Goal: Communication & Community: Participate in discussion

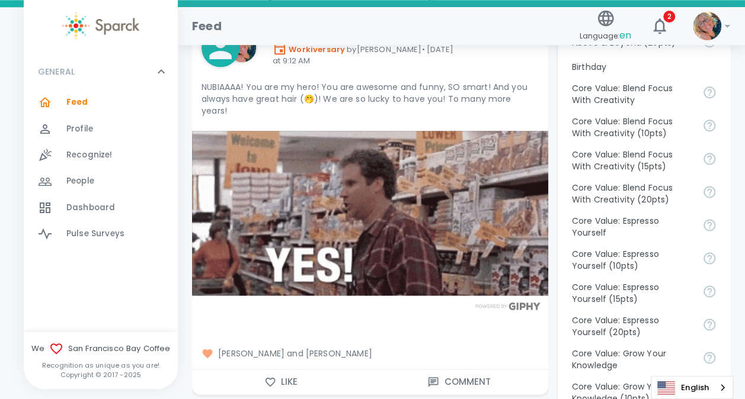
scroll to position [711, 0]
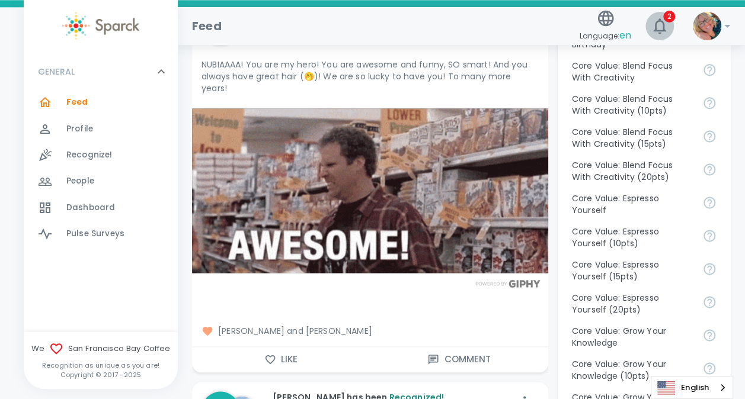
click at [658, 31] on icon "button" at bounding box center [659, 25] width 12 height 15
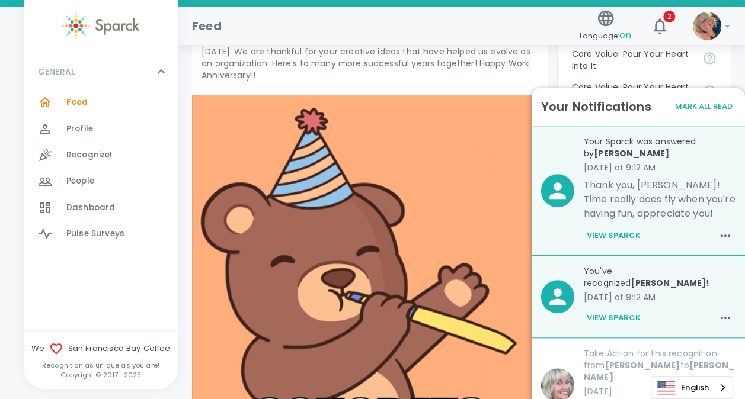
scroll to position [1177, 0]
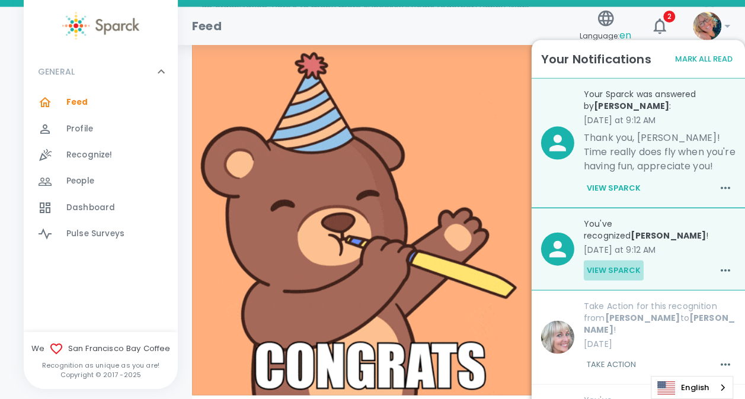
click at [613, 261] on button "View Sparck" at bounding box center [614, 271] width 60 height 20
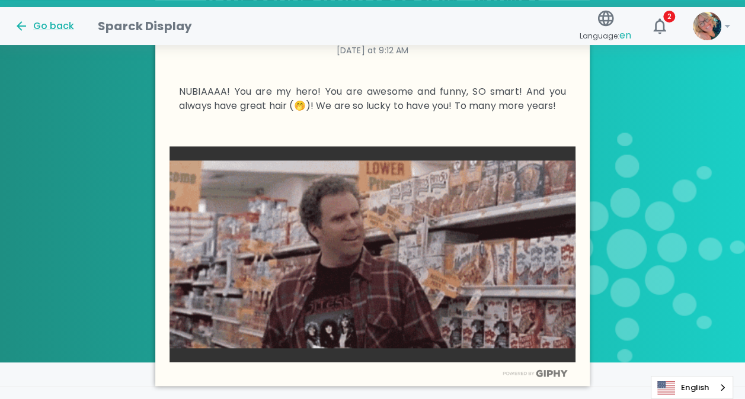
scroll to position [389, 0]
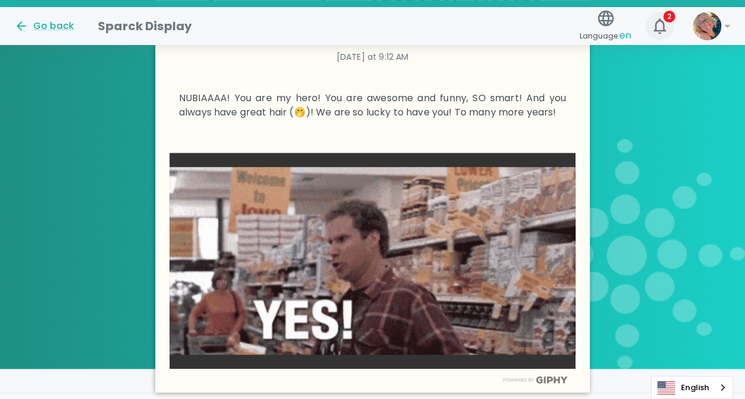
click at [662, 14] on button "2" at bounding box center [659, 26] width 28 height 28
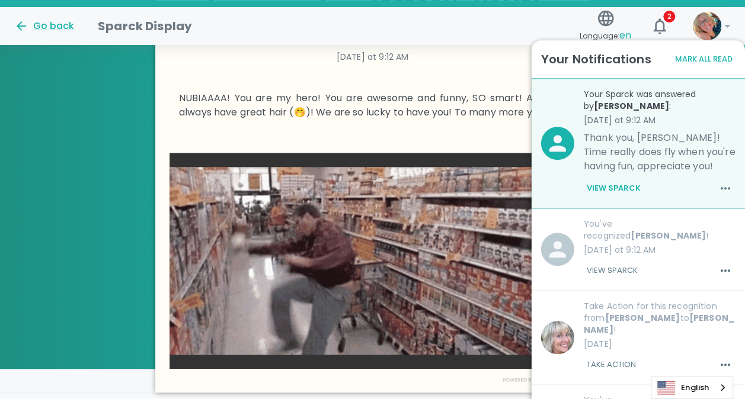
click at [607, 158] on p "Thank you, [PERSON_NAME]! Time really does fly when you're having fun, apprecia…" at bounding box center [660, 152] width 152 height 43
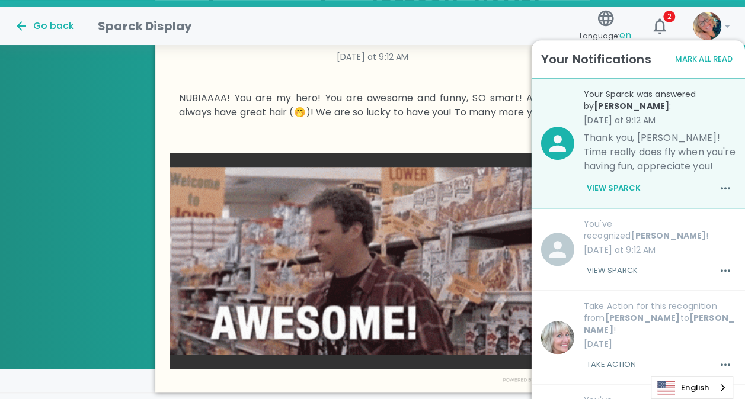
click at [610, 187] on button "View Sparck" at bounding box center [614, 188] width 60 height 20
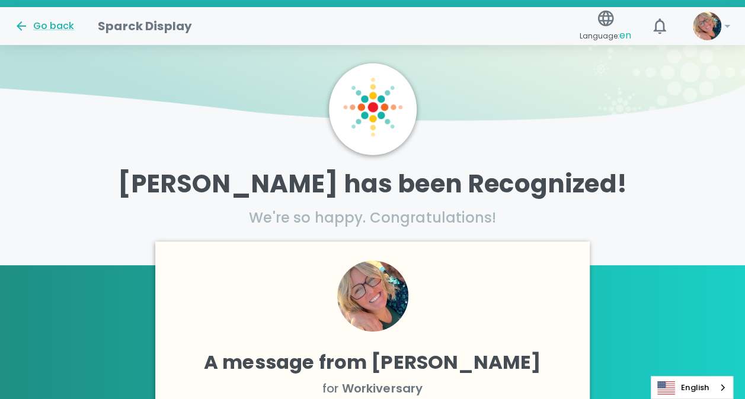
scroll to position [0, 0]
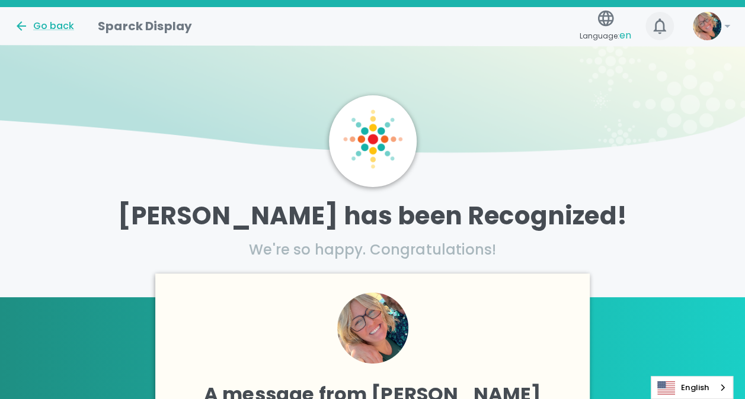
click at [659, 23] on icon "button" at bounding box center [659, 26] width 19 height 19
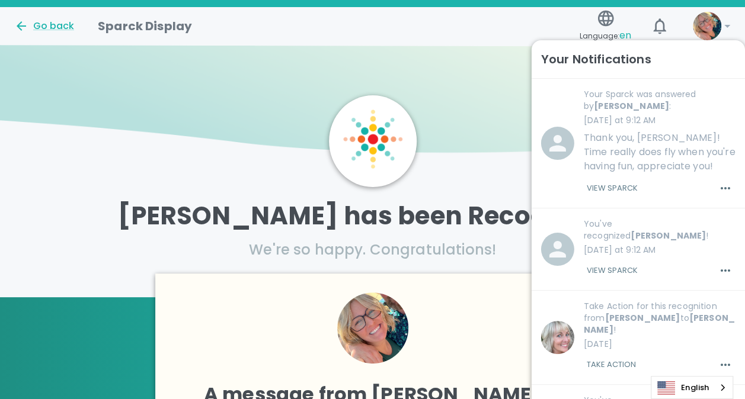
click at [620, 165] on p "Thank you, [PERSON_NAME]! Time really does fly when you're having fun, apprecia…" at bounding box center [660, 152] width 152 height 43
click at [718, 188] on icon "button" at bounding box center [725, 188] width 14 height 14
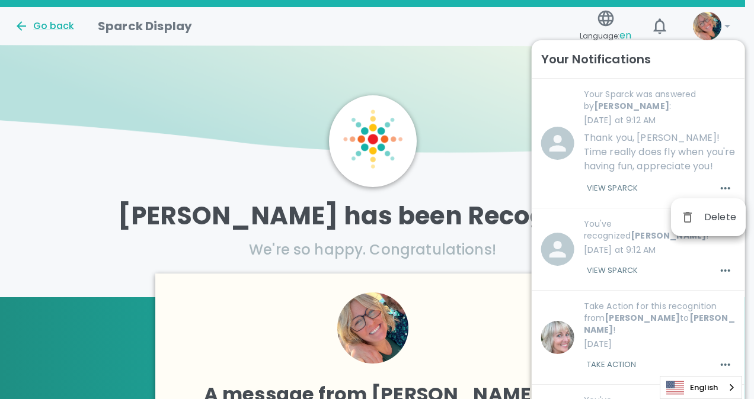
click at [661, 145] on div at bounding box center [377, 199] width 754 height 399
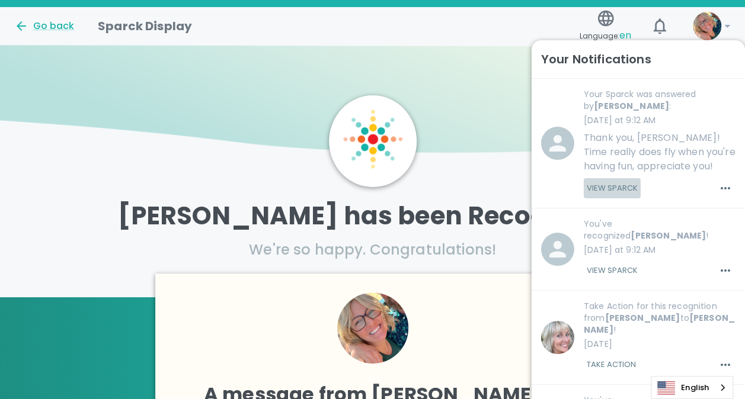
click at [616, 183] on button "View Sparck" at bounding box center [612, 188] width 57 height 20
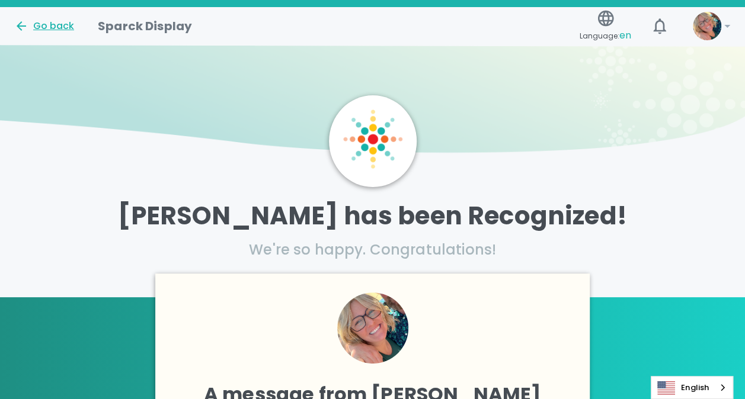
click at [39, 25] on div "Go back" at bounding box center [44, 26] width 60 height 14
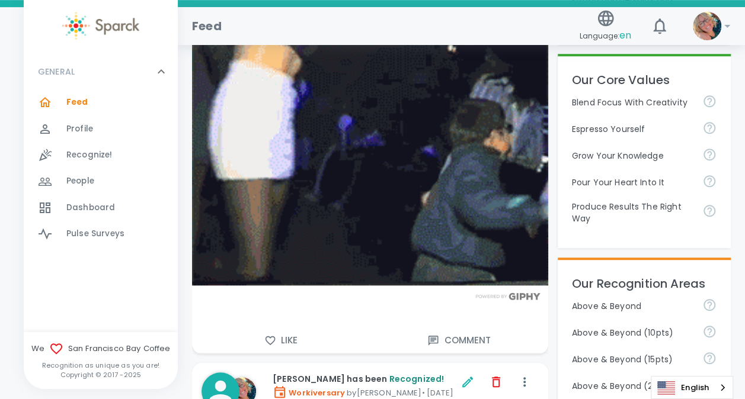
scroll to position [392, 0]
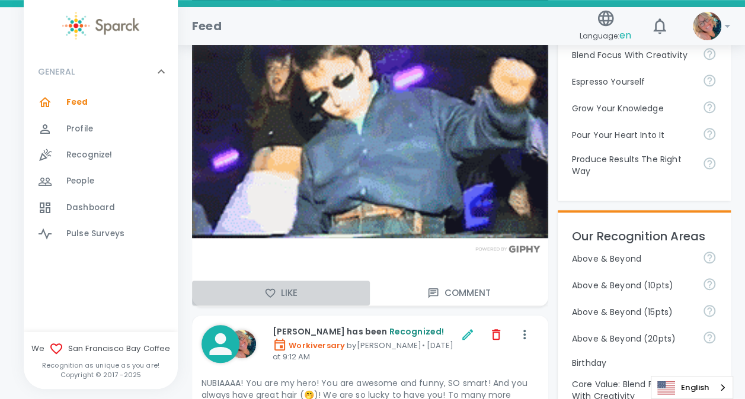
click at [283, 296] on button "Like" at bounding box center [281, 293] width 178 height 25
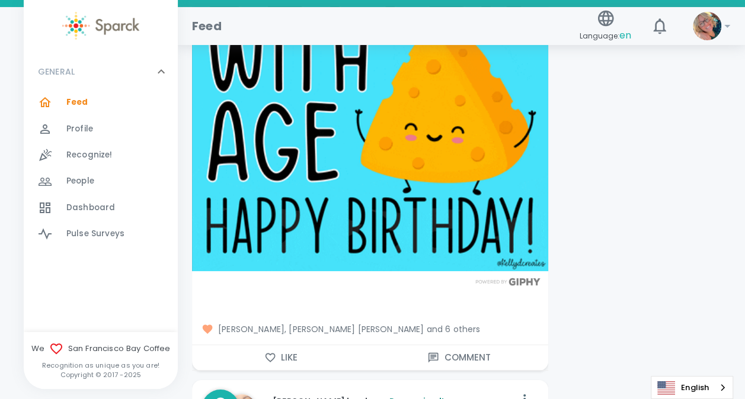
scroll to position [4356, 0]
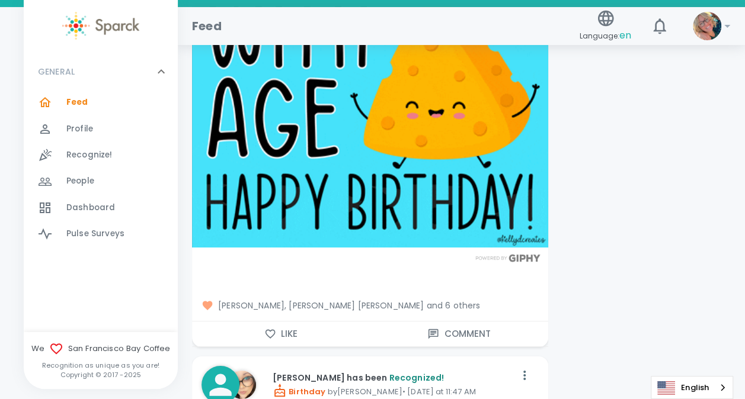
click at [422, 300] on span "[PERSON_NAME], [PERSON_NAME] [PERSON_NAME] and 6 others" at bounding box center [369, 306] width 337 height 12
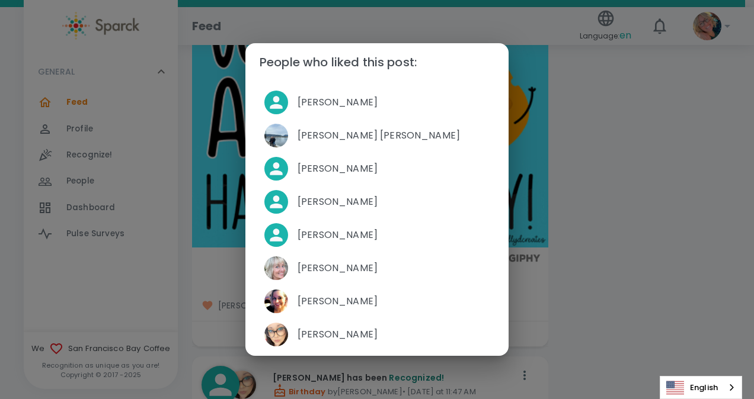
click at [595, 130] on div "People who liked this post: [PERSON_NAME] [PERSON_NAME] [PERSON_NAME] [PERSON_N…" at bounding box center [377, 199] width 754 height 399
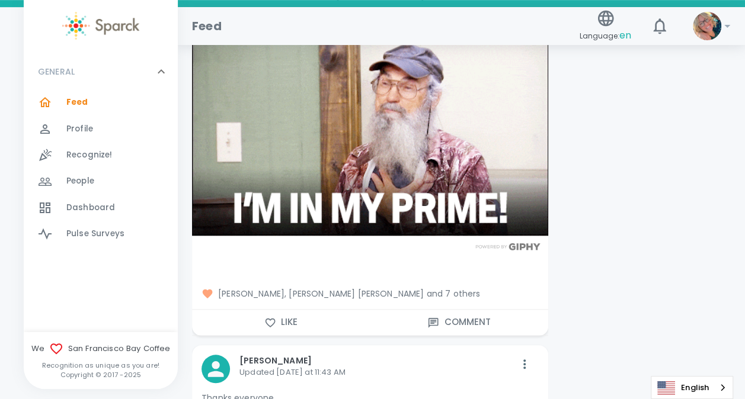
scroll to position [4810, 0]
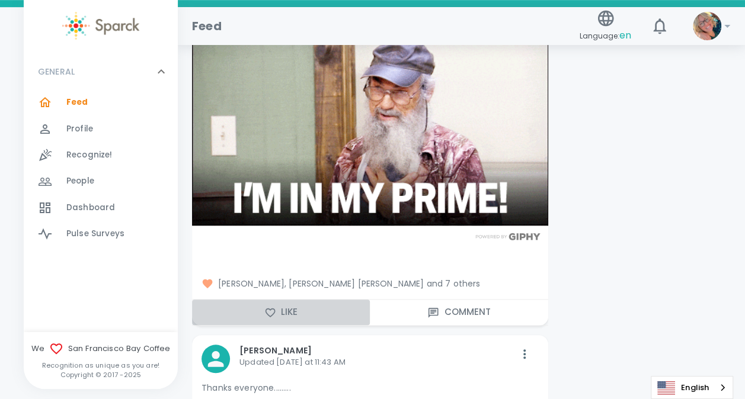
click at [290, 300] on button "Like" at bounding box center [281, 312] width 178 height 25
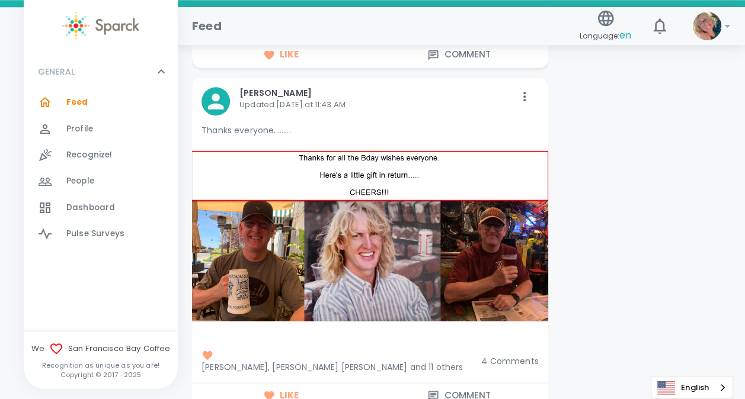
scroll to position [5078, 0]
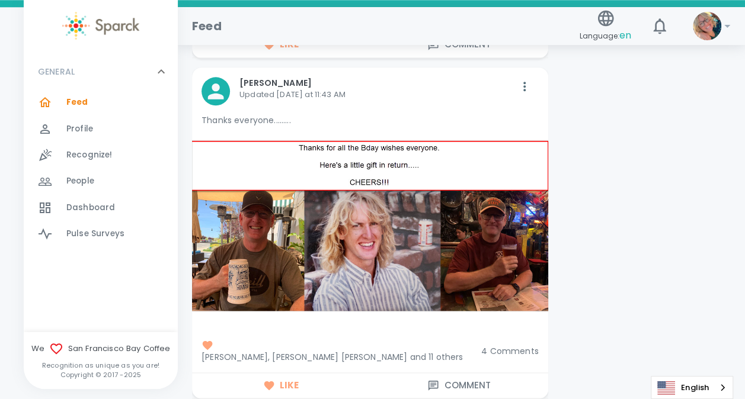
click at [510, 345] on span "4 Comments" at bounding box center [509, 351] width 57 height 12
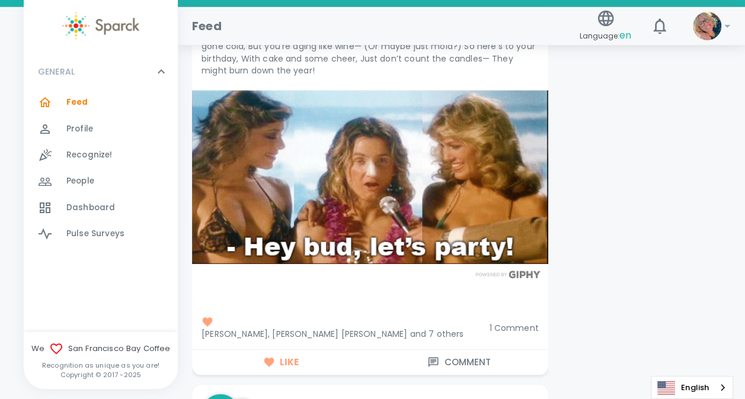
scroll to position [6076, 0]
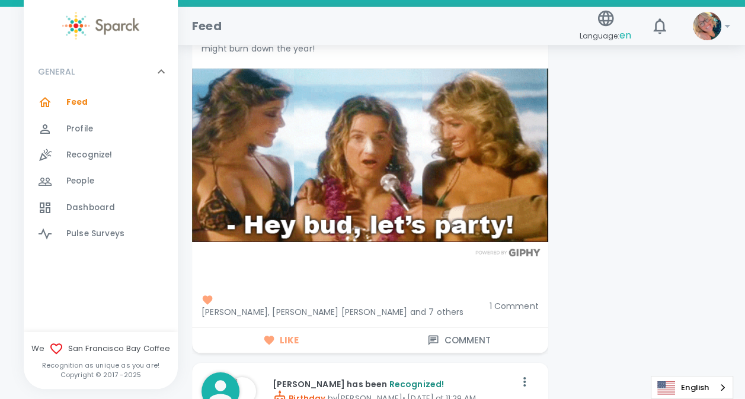
click at [508, 300] on span "1 Comment" at bounding box center [513, 306] width 49 height 12
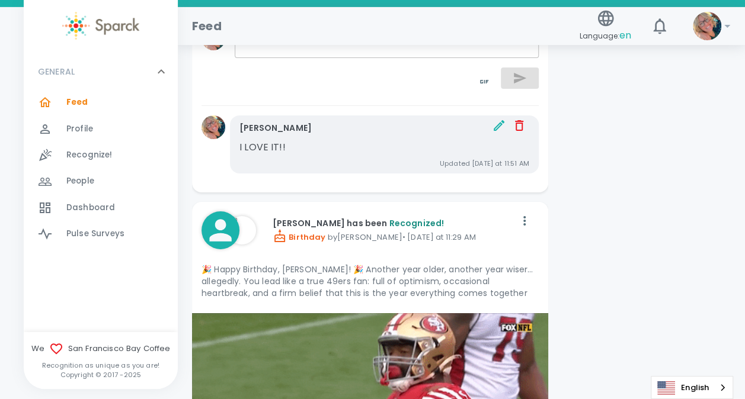
scroll to position [6419, 0]
